Goal: Task Accomplishment & Management: Manage account settings

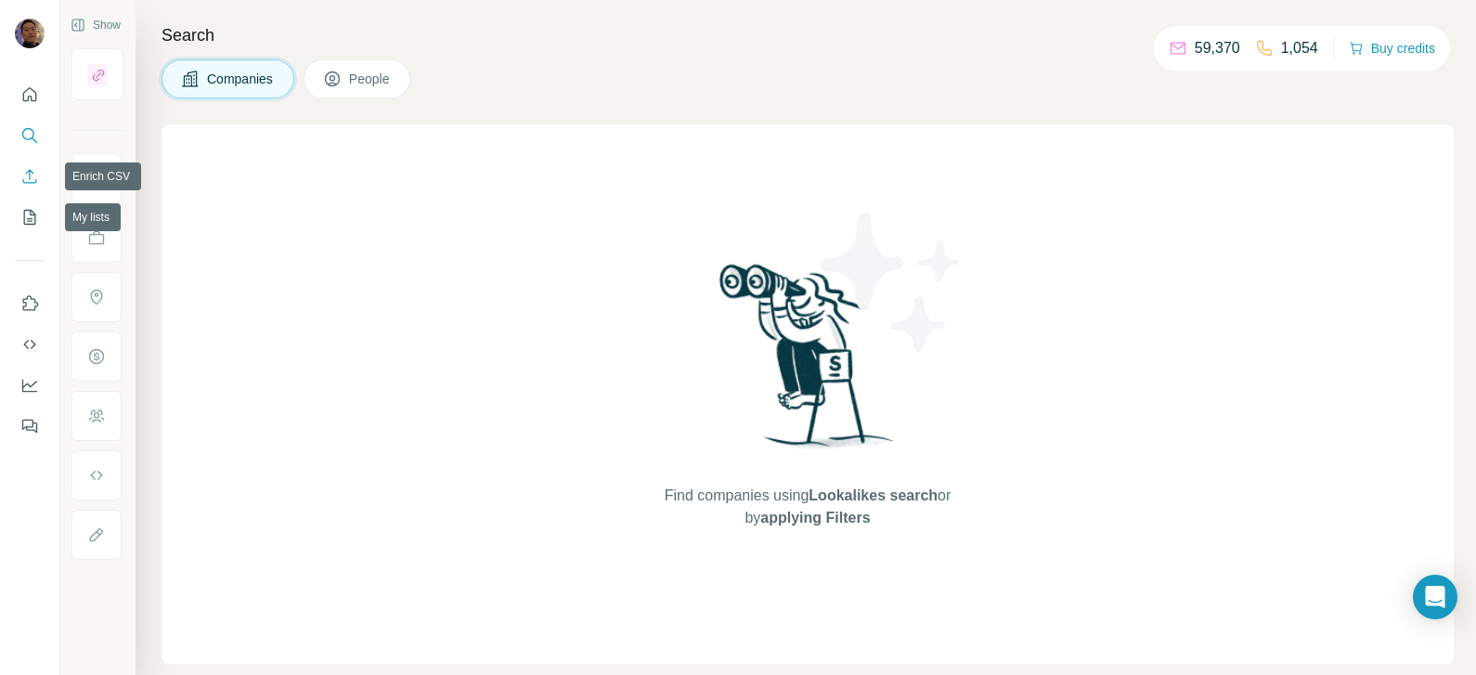
click at [25, 189] on button "Enrich CSV" at bounding box center [30, 176] width 30 height 33
click at [25, 220] on icon "My lists" at bounding box center [29, 217] width 19 height 19
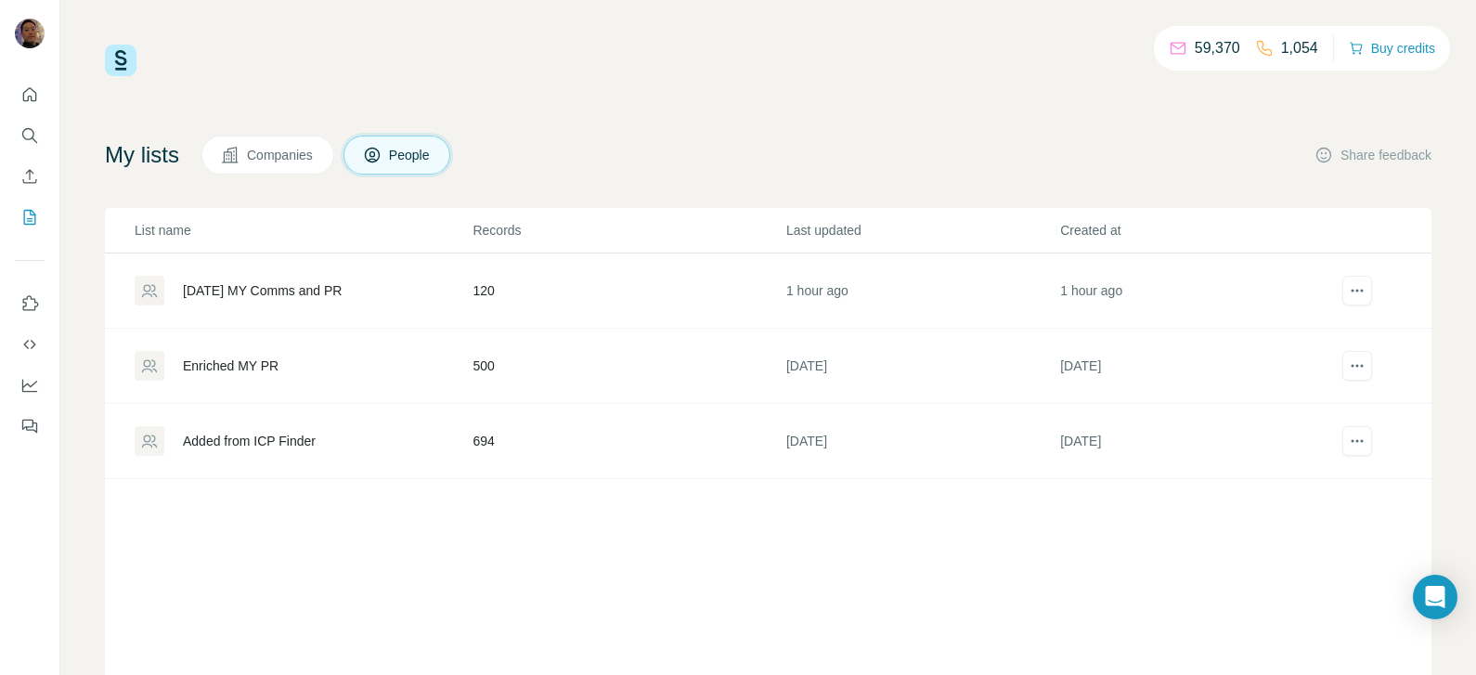
click at [227, 362] on div "Enriched MY PR" at bounding box center [231, 366] width 96 height 19
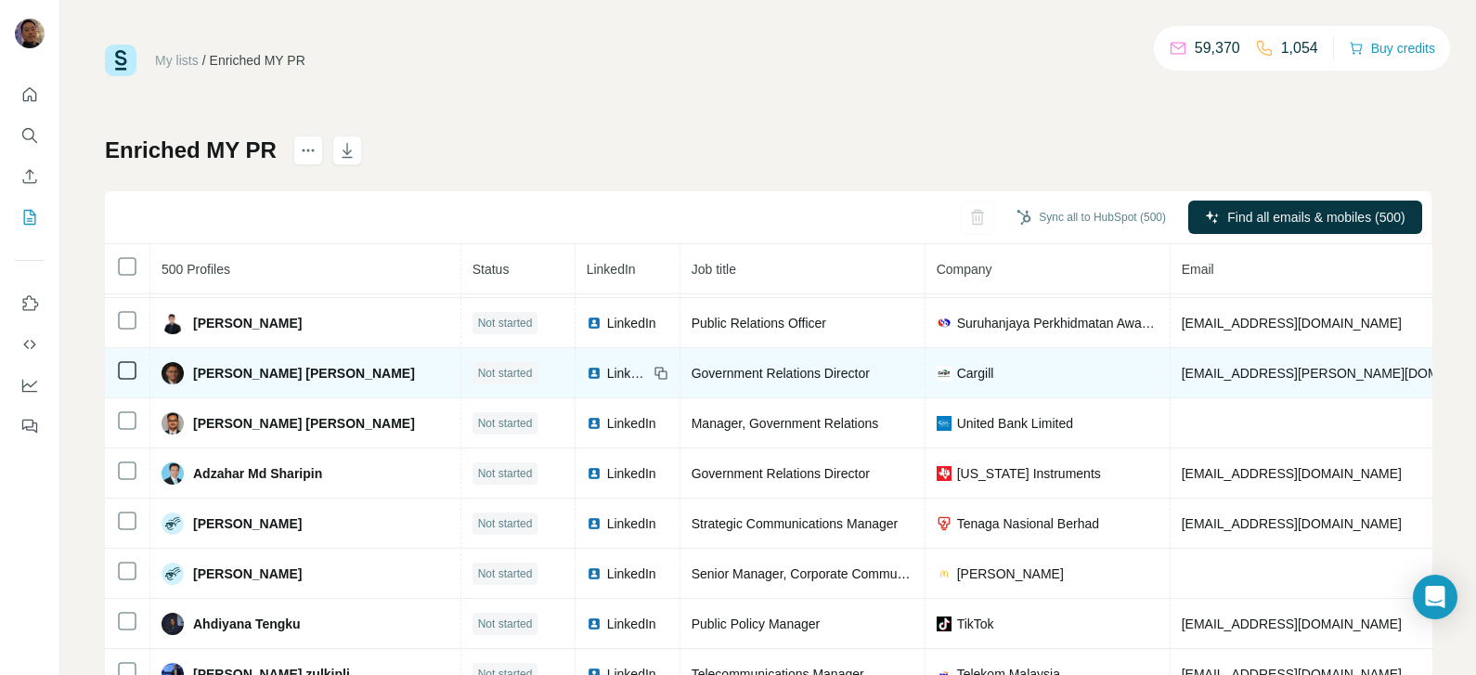
scroll to position [70, 0]
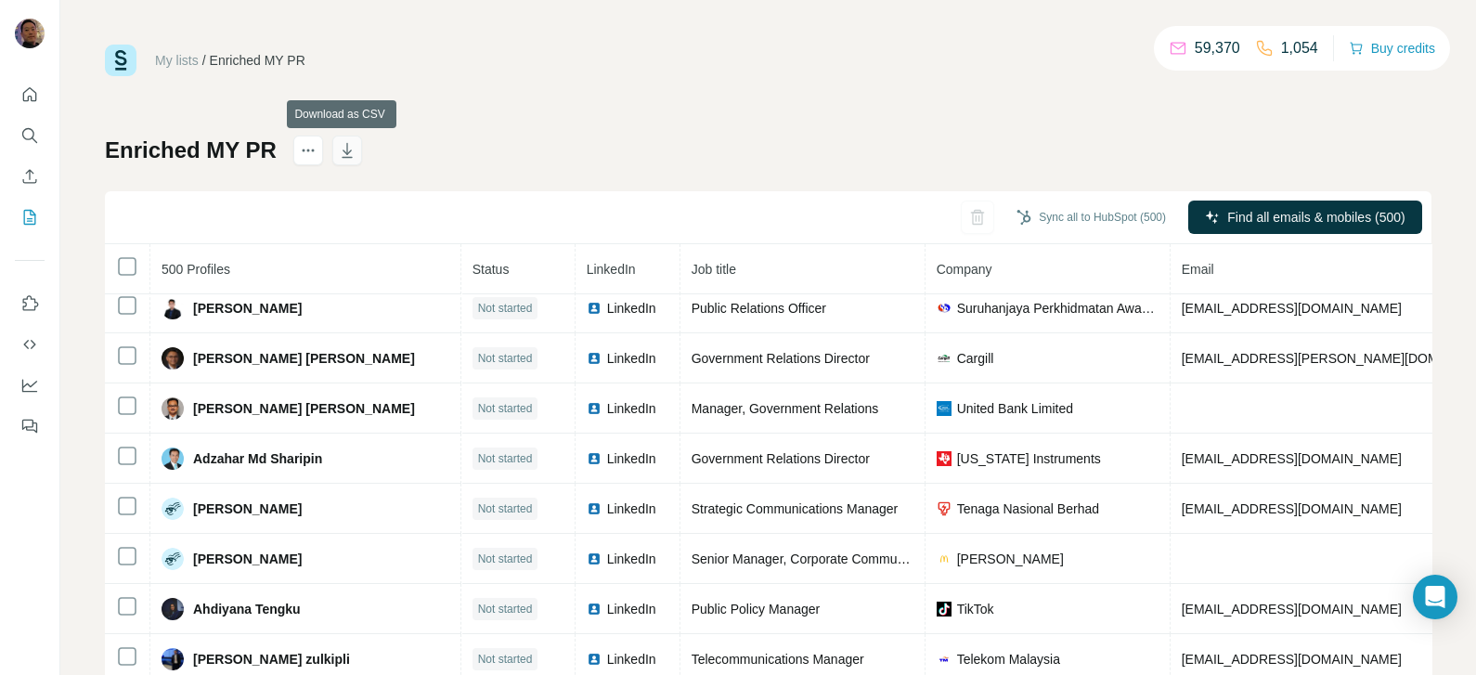
click at [343, 149] on icon "button" at bounding box center [347, 150] width 10 height 15
